Goal: Navigation & Orientation: Find specific page/section

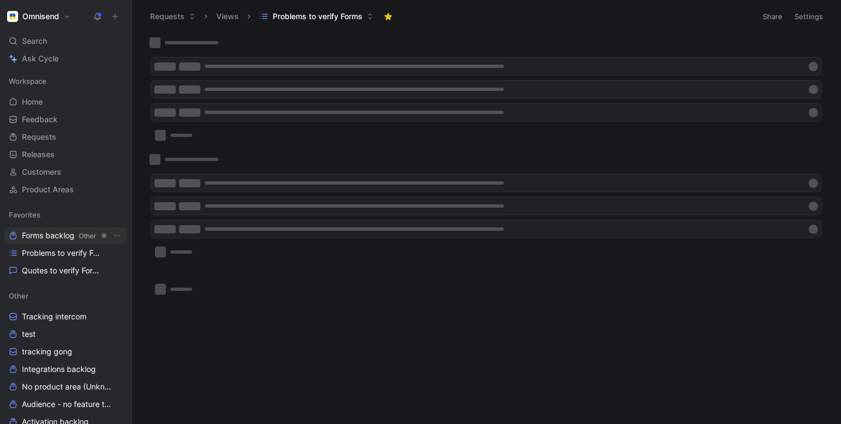
click at [68, 234] on span "Forms backlog Other" at bounding box center [59, 235] width 74 height 11
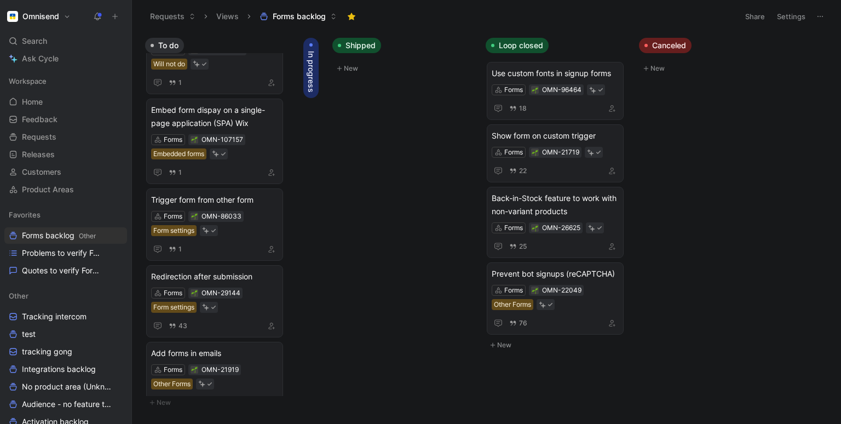
scroll to position [1421, 0]
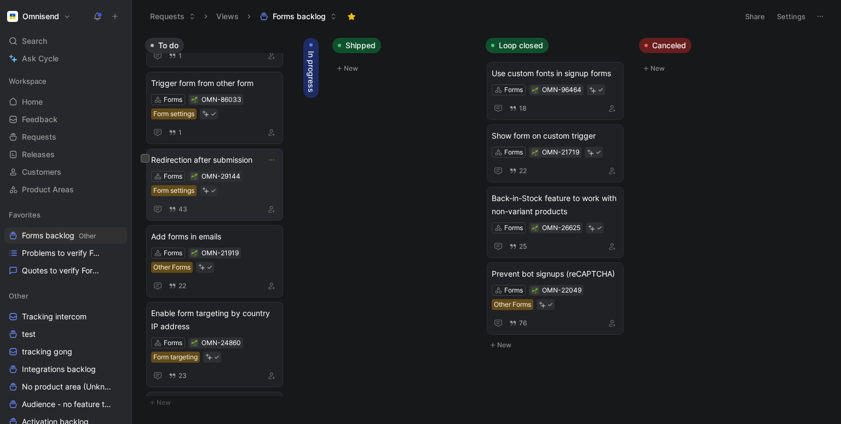
click at [236, 159] on span "Redirection after submission" at bounding box center [214, 159] width 127 height 13
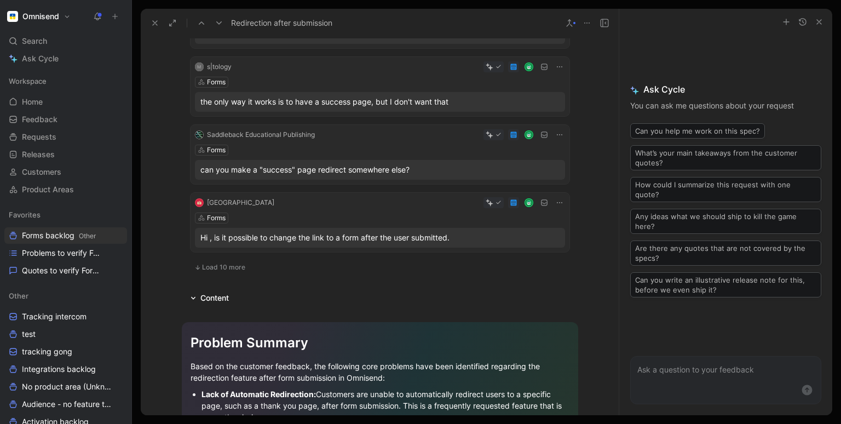
scroll to position [659, 0]
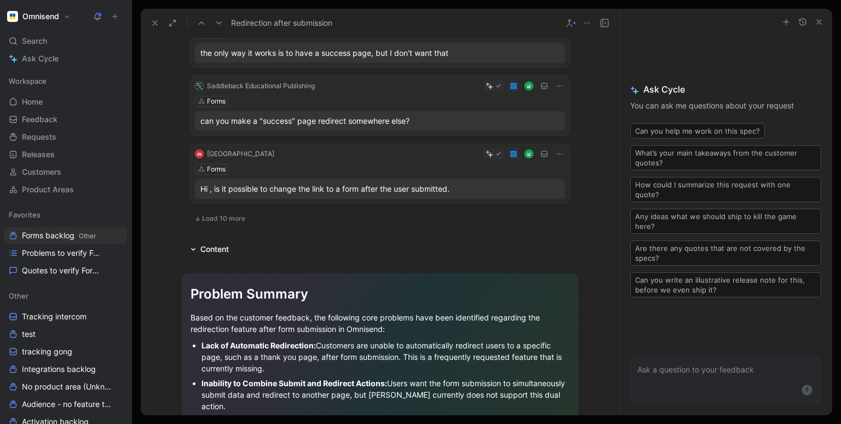
click at [228, 223] on span "Load 10 more" at bounding box center [223, 218] width 43 height 9
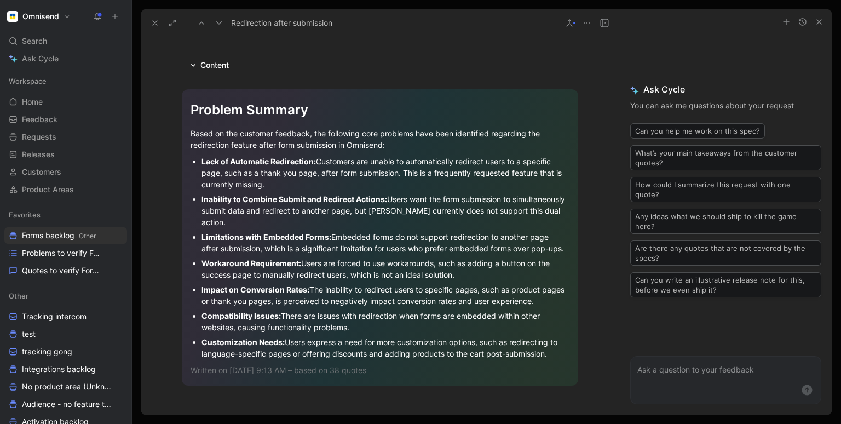
scroll to position [1717, 0]
